Goal: Task Accomplishment & Management: Complete application form

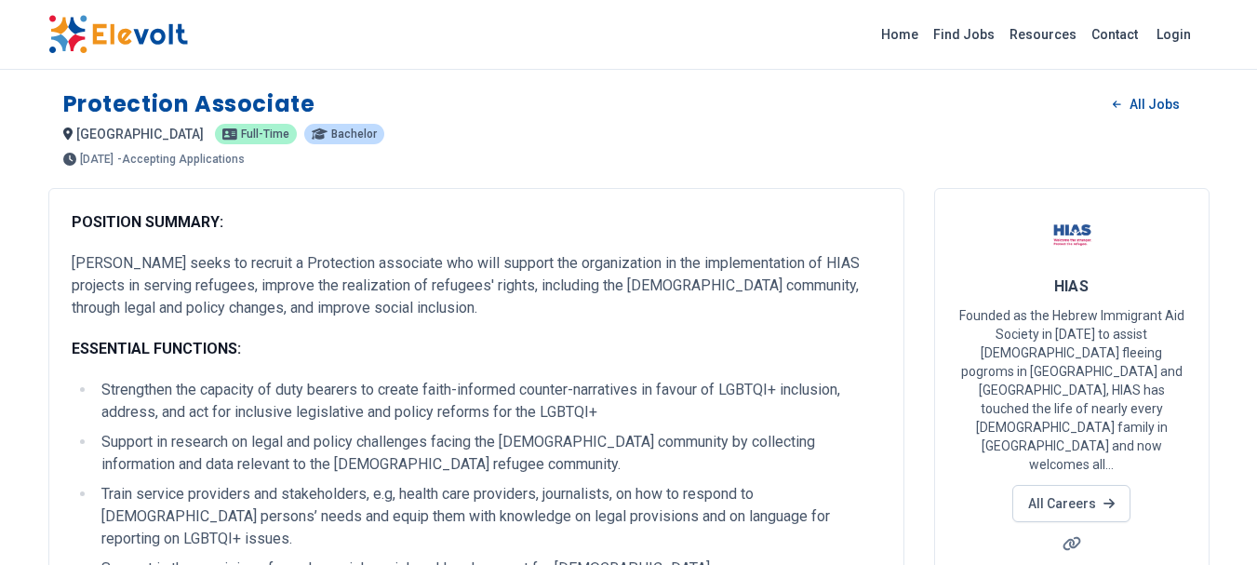
scroll to position [1123, 0]
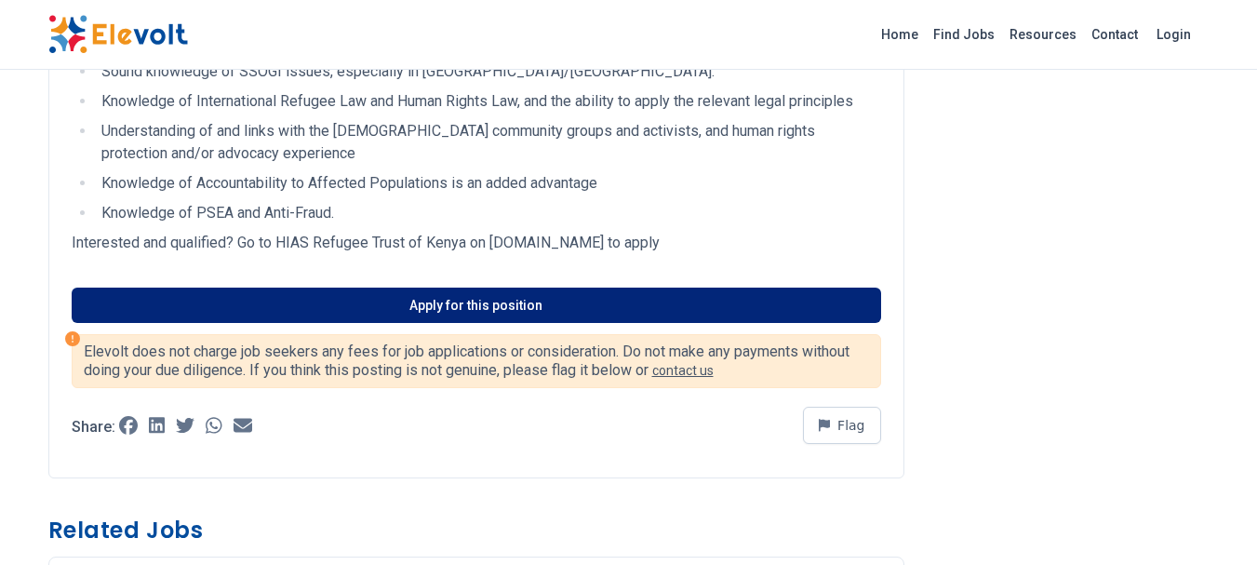
click at [519, 288] on link "Apply for this position" at bounding box center [477, 305] width 810 height 35
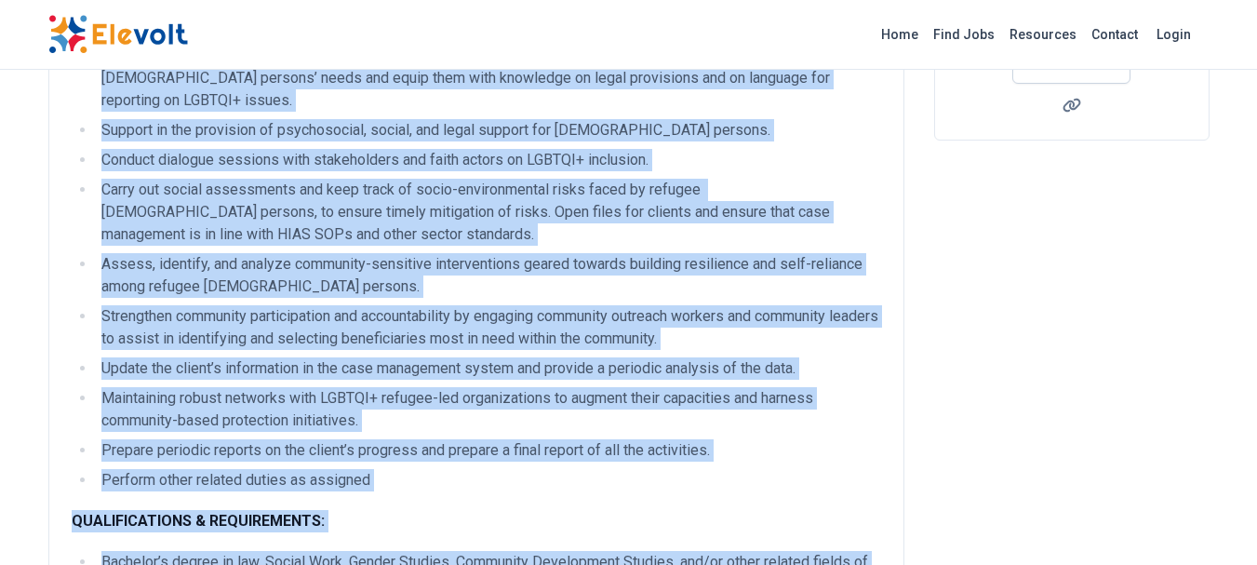
scroll to position [0, 0]
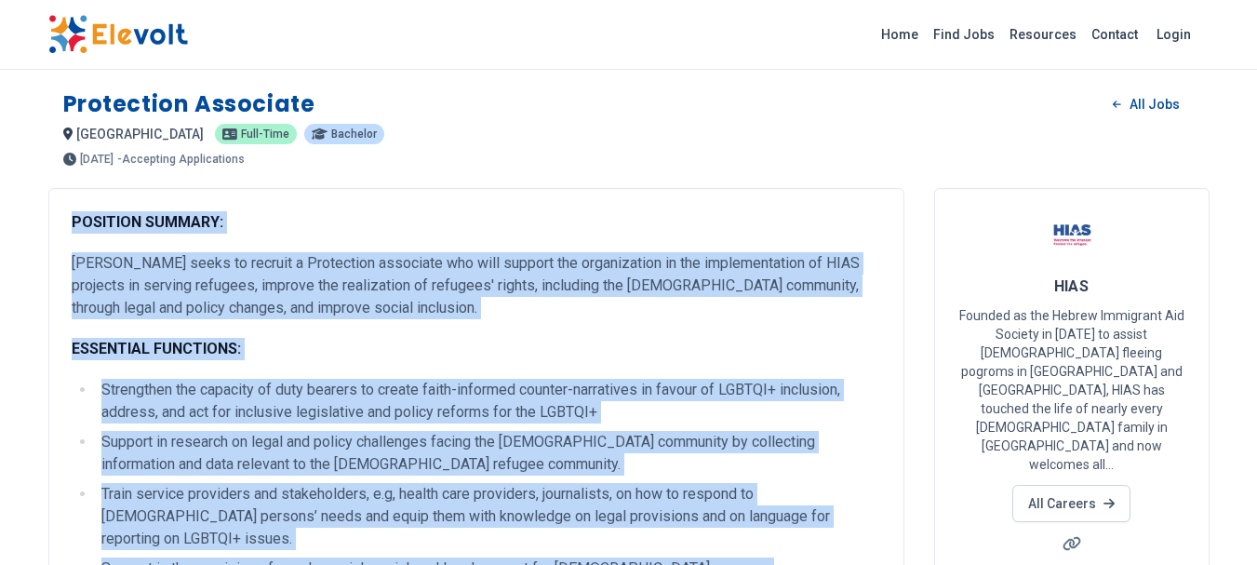
drag, startPoint x: 369, startPoint y: 206, endPoint x: 23, endPoint y: 195, distance: 345.5
copy div "LOREMIPS DOLORSI: AMET conse ad elitsed d Eiusmodtem incididun utl etdo magnaal…"
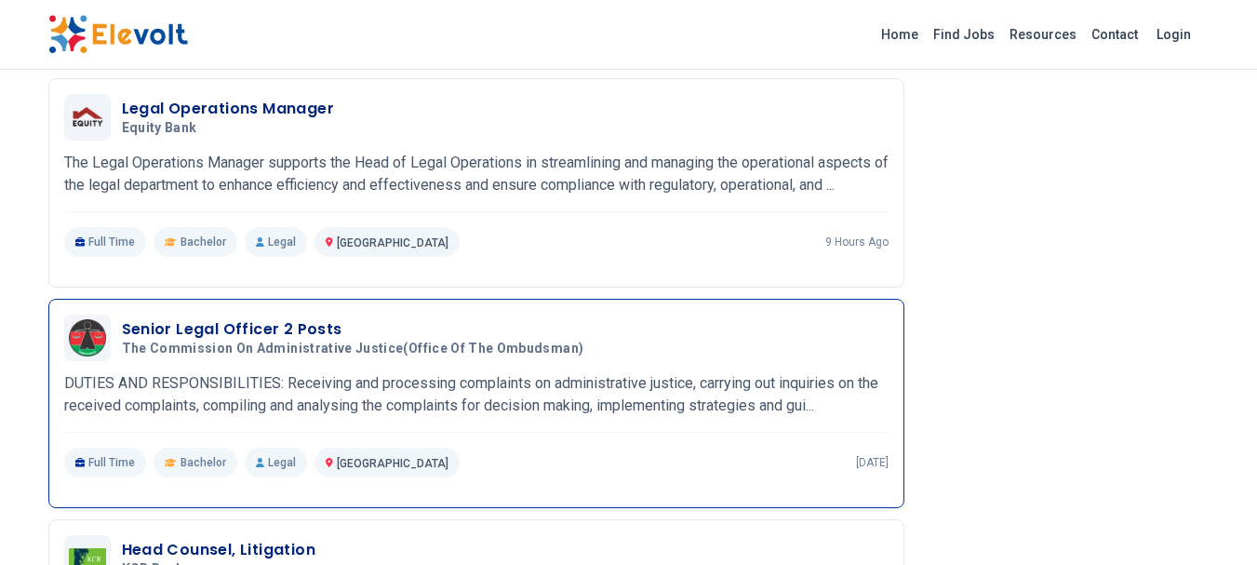
scroll to position [1564, 0]
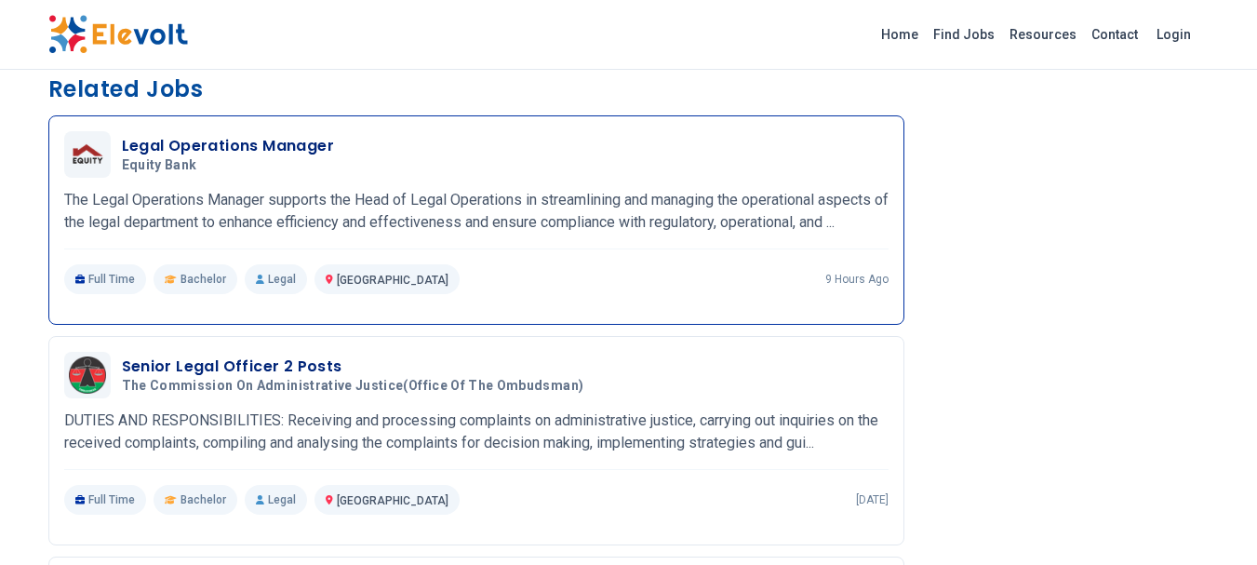
click at [612, 205] on p "The Legal Operations Manager supports the Head of Legal Operations in streamlin…" at bounding box center [476, 211] width 825 height 45
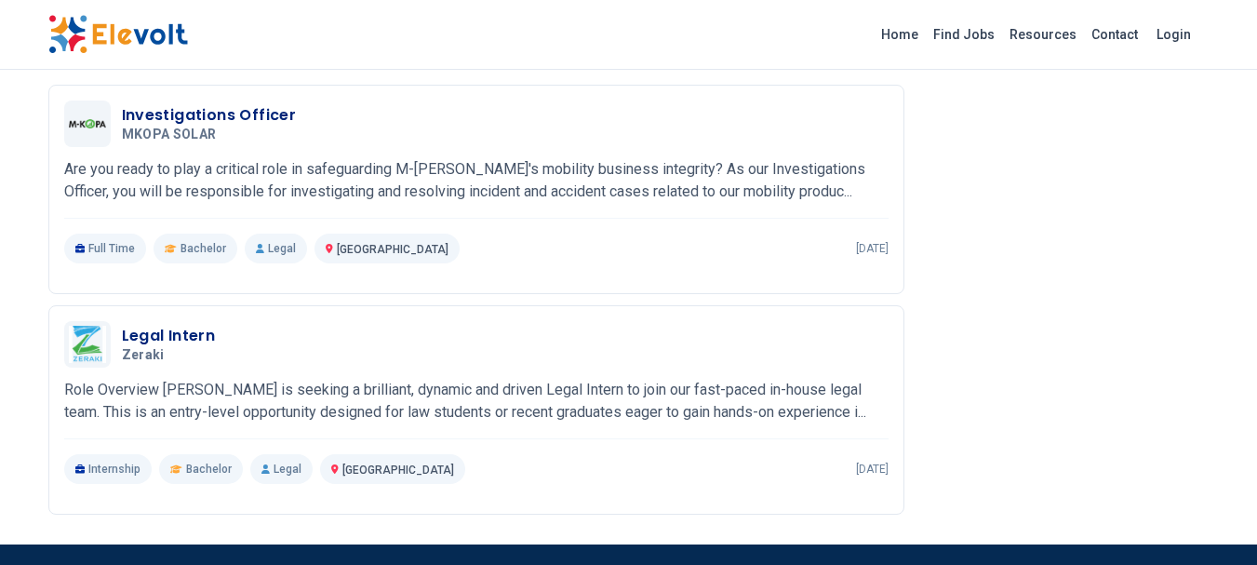
scroll to position [2569, 0]
